Goal: Task Accomplishment & Management: Complete application form

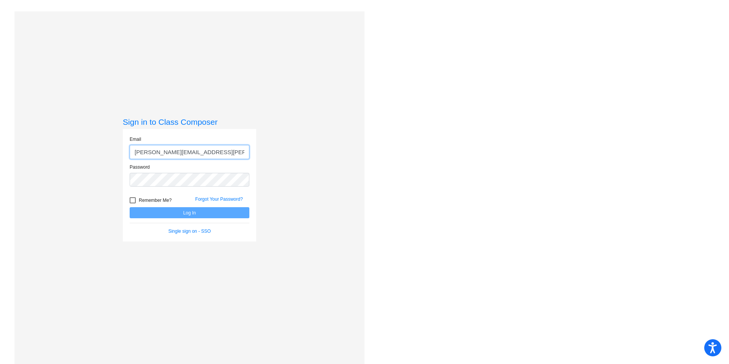
type input "[PERSON_NAME][EMAIL_ADDRESS][PERSON_NAME][DOMAIN_NAME]"
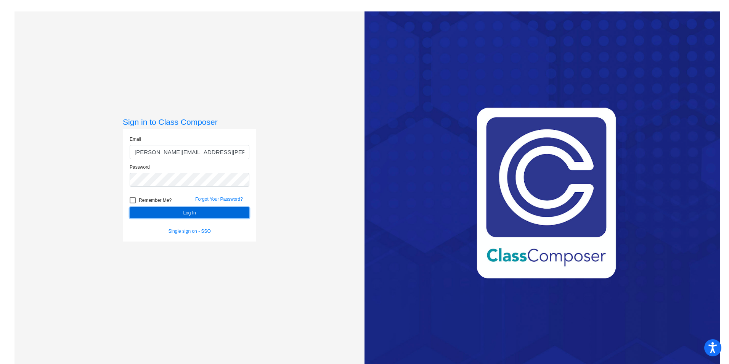
click at [195, 212] on button "Log In" at bounding box center [190, 212] width 120 height 11
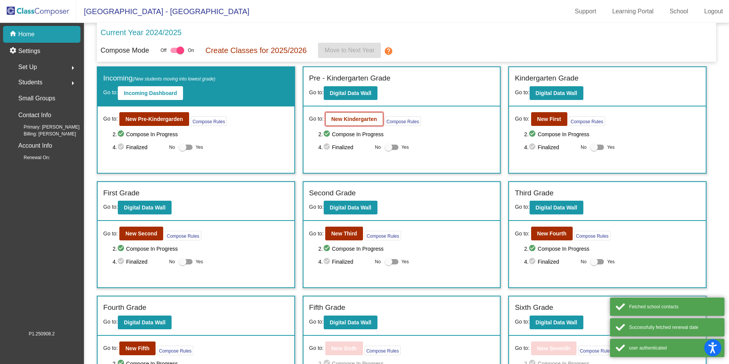
click at [363, 117] on b "New Kindergarten" at bounding box center [355, 119] width 46 height 6
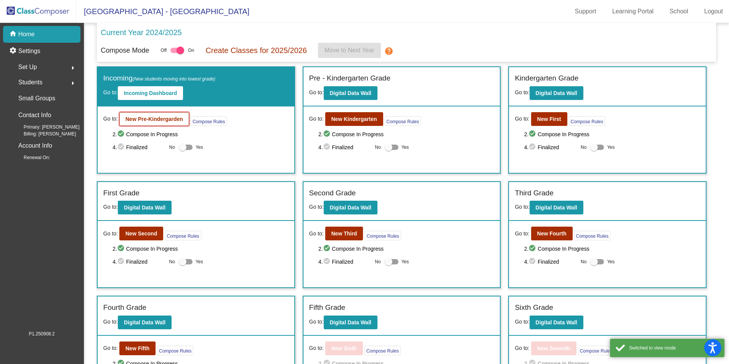
click at [153, 121] on b "New Pre-Kindergarden" at bounding box center [155, 119] width 58 height 6
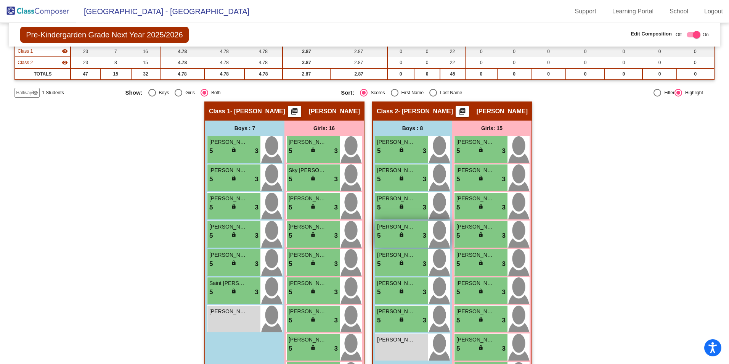
scroll to position [76, 0]
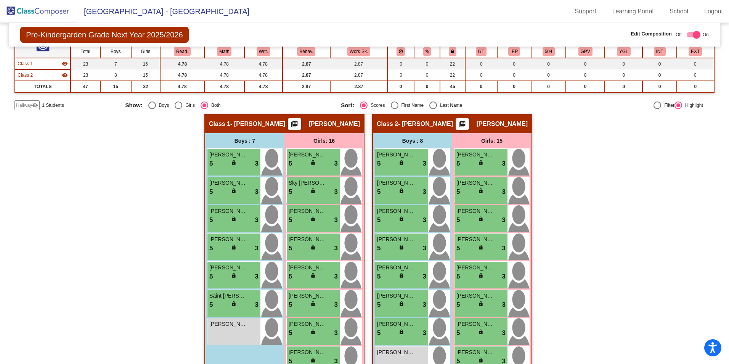
click at [24, 105] on span "Hallway" at bounding box center [24, 105] width 16 height 7
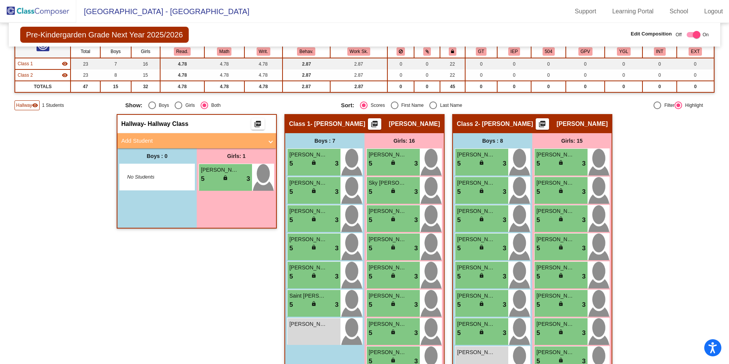
click at [146, 140] on mat-panel-title "Add Student" at bounding box center [192, 141] width 142 height 9
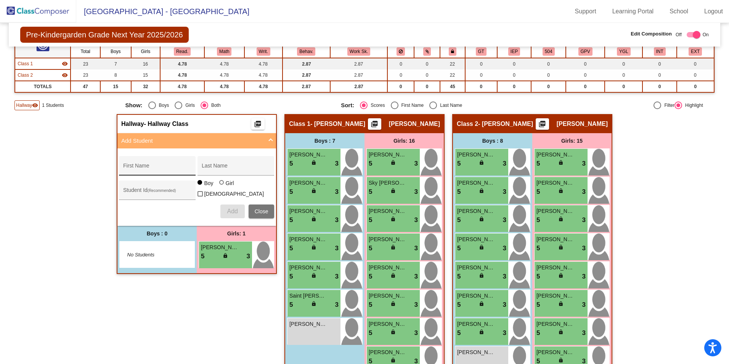
click at [161, 171] on input "First Name" at bounding box center [157, 169] width 69 height 6
type input "Jaxon"
type input "[PERSON_NAME]"
type input "361602"
click at [228, 211] on span "Add" at bounding box center [232, 211] width 11 height 6
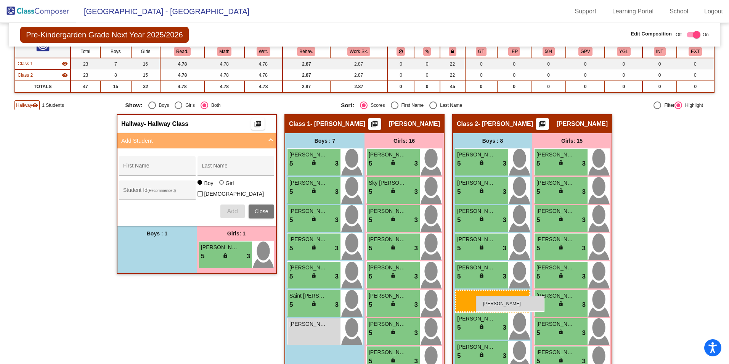
drag, startPoint x: 155, startPoint y: 253, endPoint x: 476, endPoint y: 296, distance: 324.0
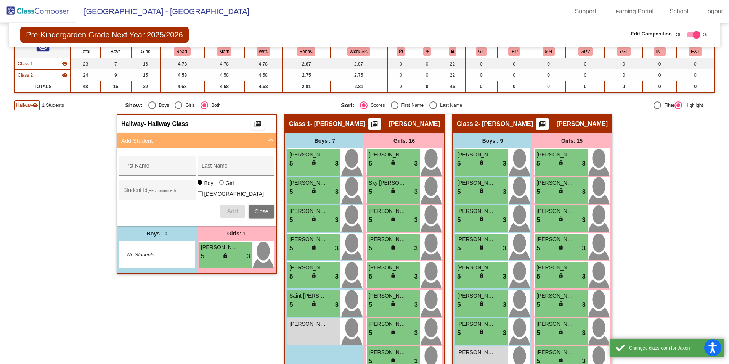
click at [243, 236] on div "Girls: 1" at bounding box center [236, 233] width 79 height 15
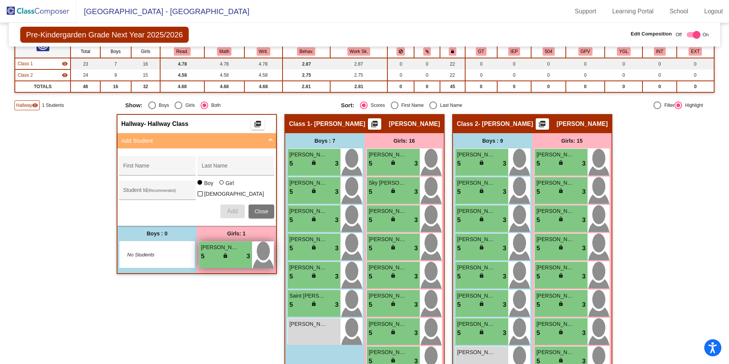
click at [232, 251] on div "5 lock do_not_disturb_alt 3" at bounding box center [225, 256] width 49 height 10
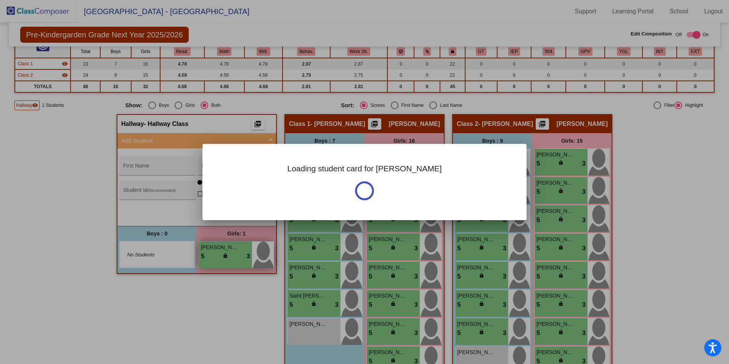
click at [232, 250] on div at bounding box center [364, 182] width 729 height 364
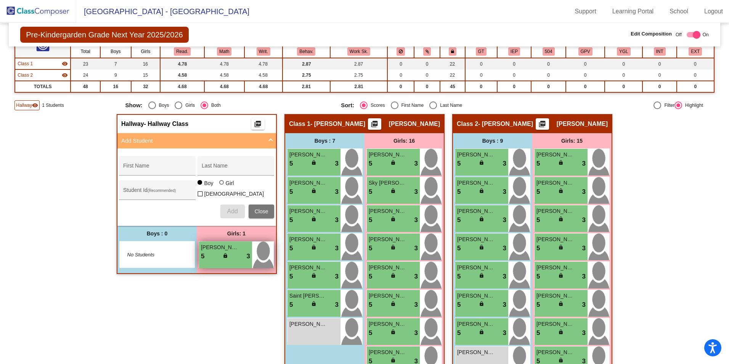
click at [240, 246] on div "[PERSON_NAME]" at bounding box center [225, 247] width 49 height 8
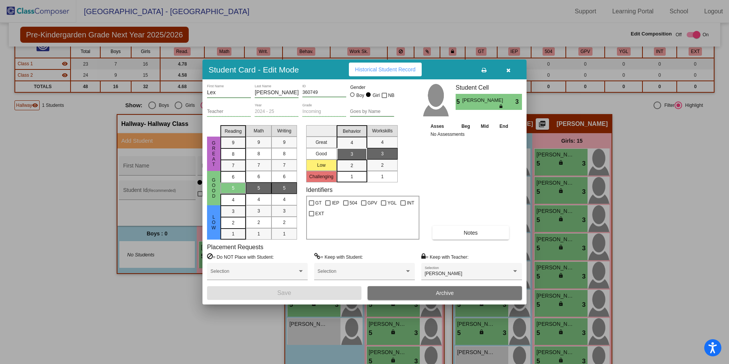
click at [449, 292] on span "Archive" at bounding box center [445, 293] width 18 height 6
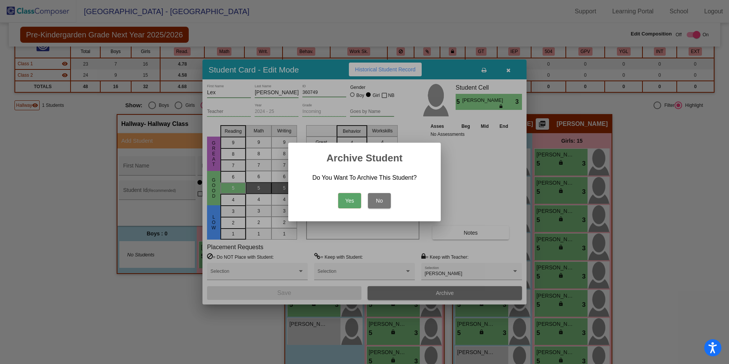
click at [348, 198] on button "Yes" at bounding box center [349, 200] width 23 height 15
